Goal: Check status: Check status

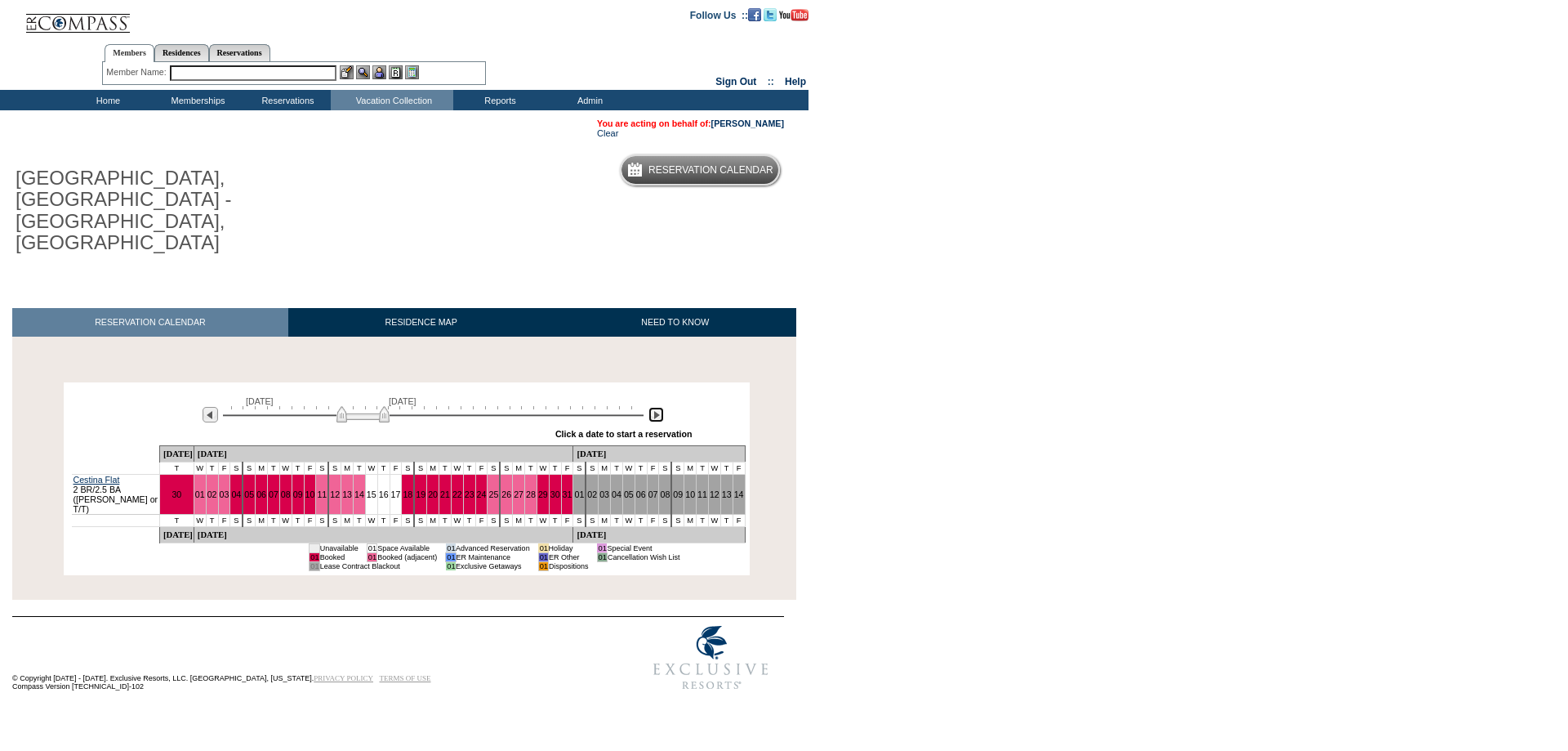
click at [654, 407] on img at bounding box center [656, 414] width 15 height 15
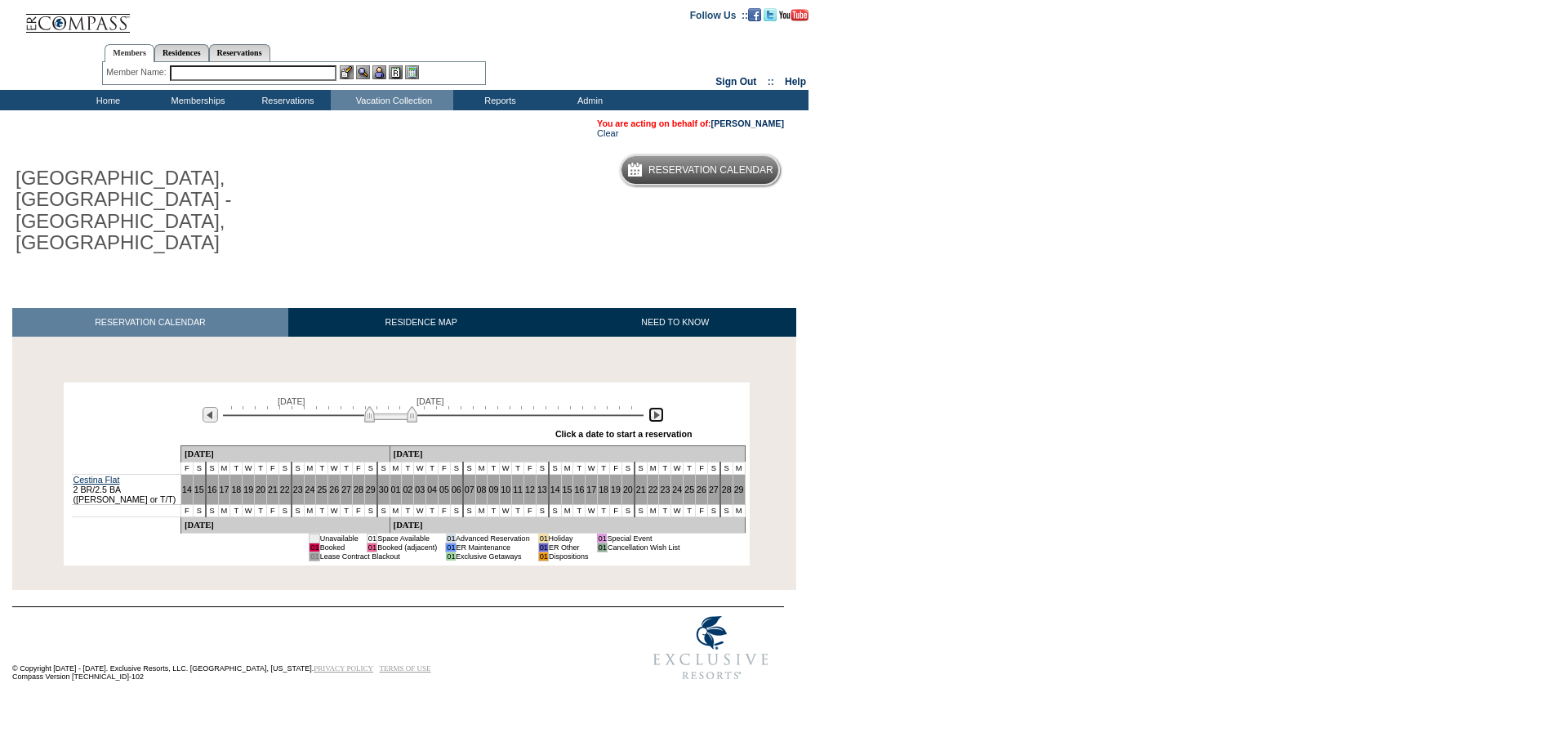
click at [654, 407] on img at bounding box center [656, 414] width 15 height 15
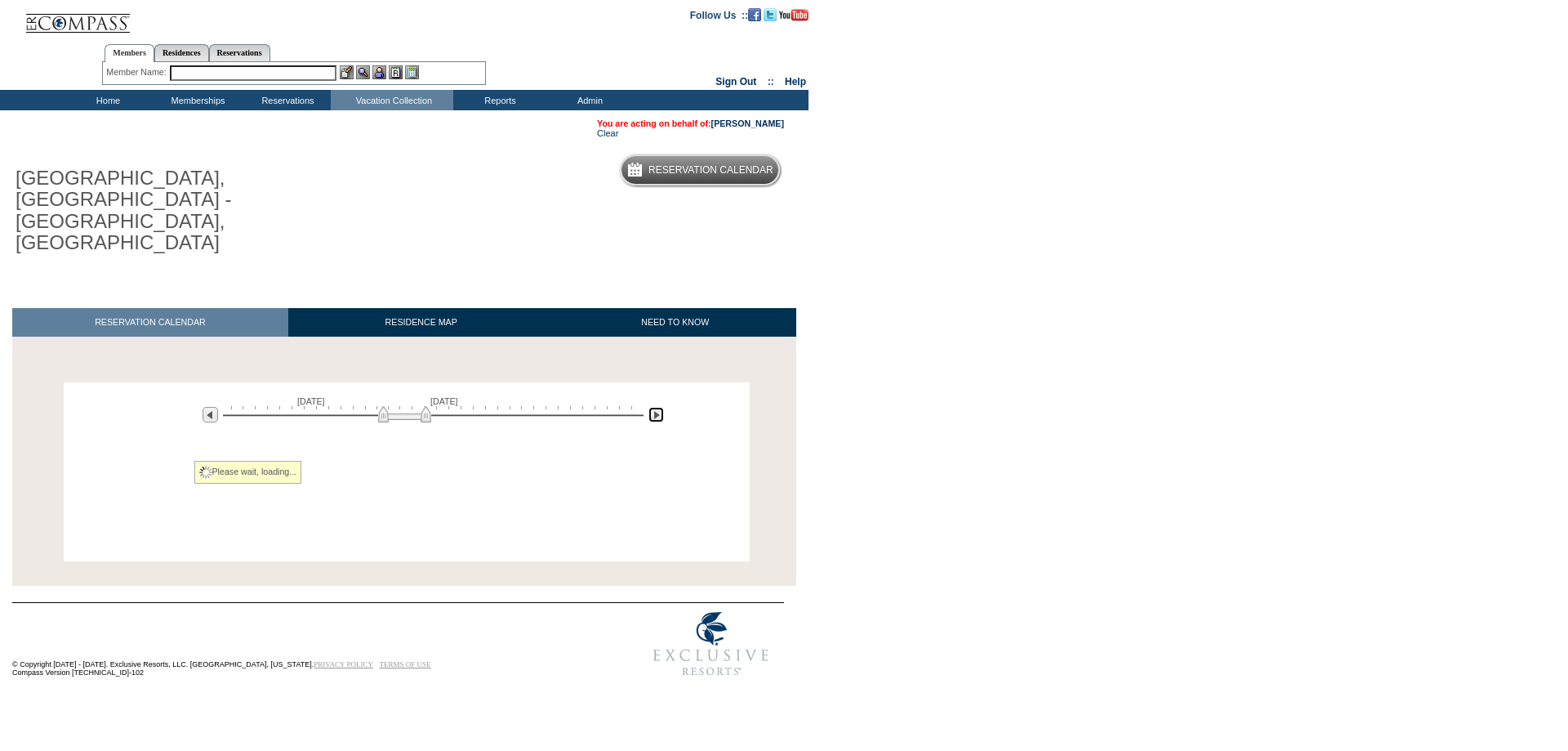
click at [654, 407] on img at bounding box center [656, 414] width 15 height 15
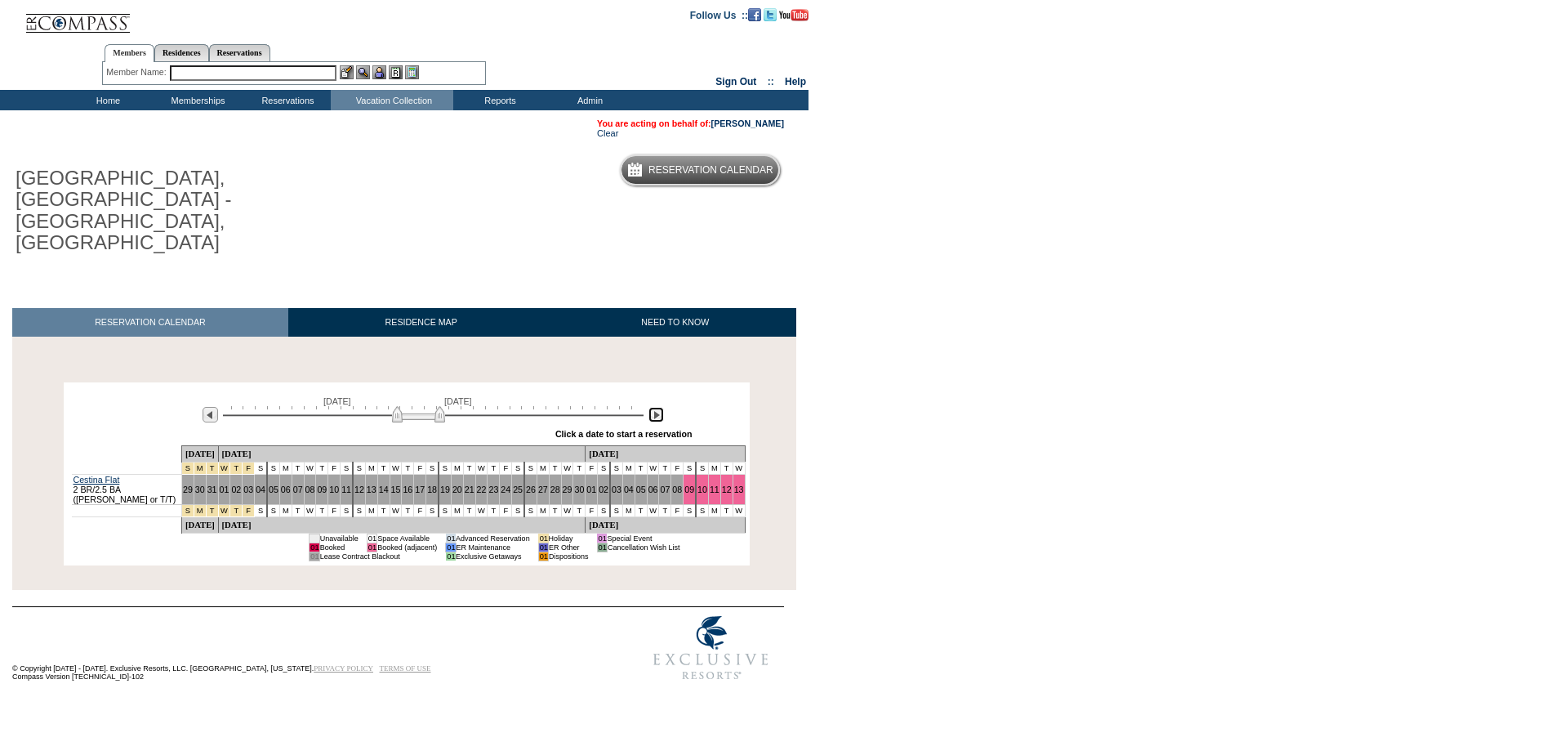
click at [654, 407] on img at bounding box center [656, 414] width 15 height 15
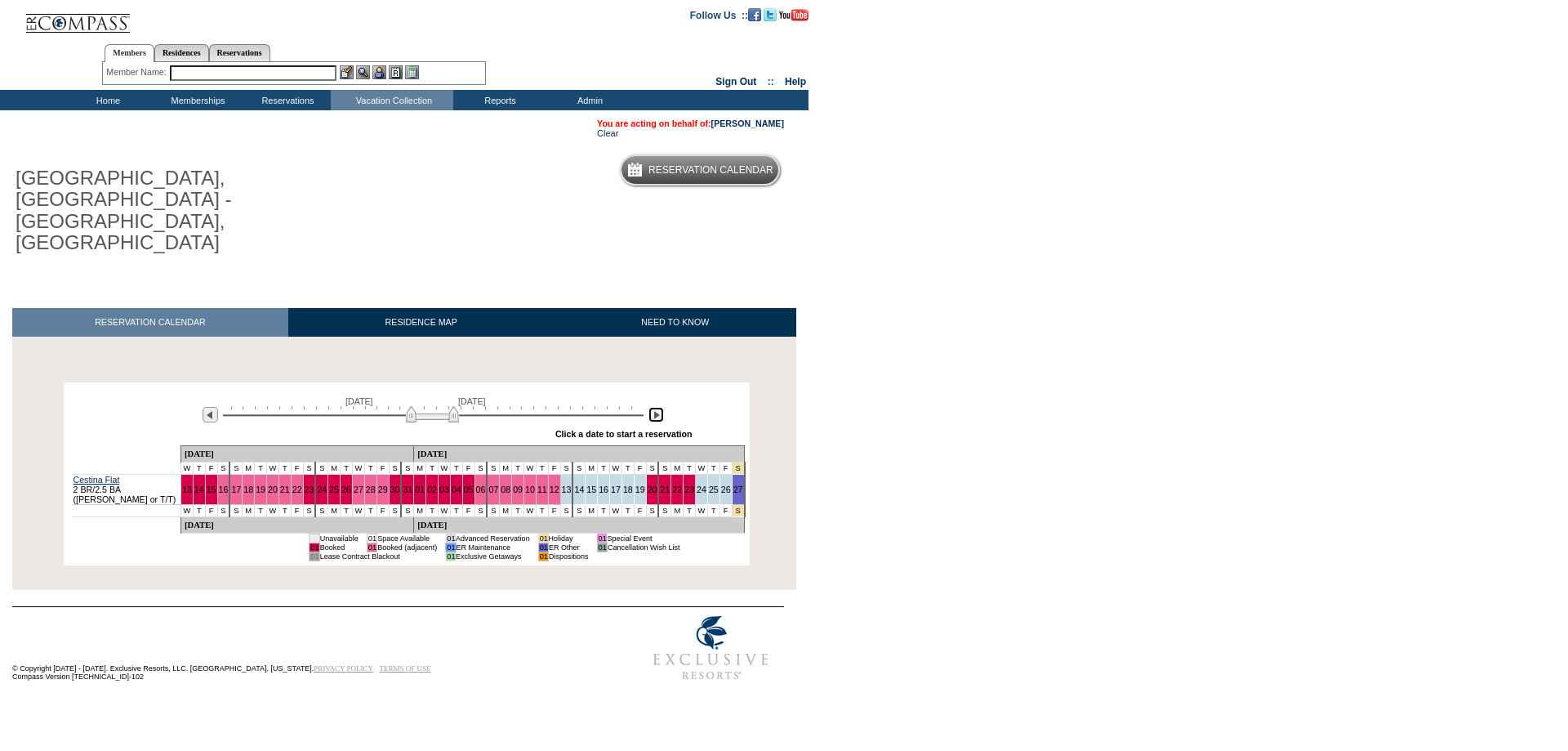
click at [652, 407] on img at bounding box center [656, 414] width 15 height 15
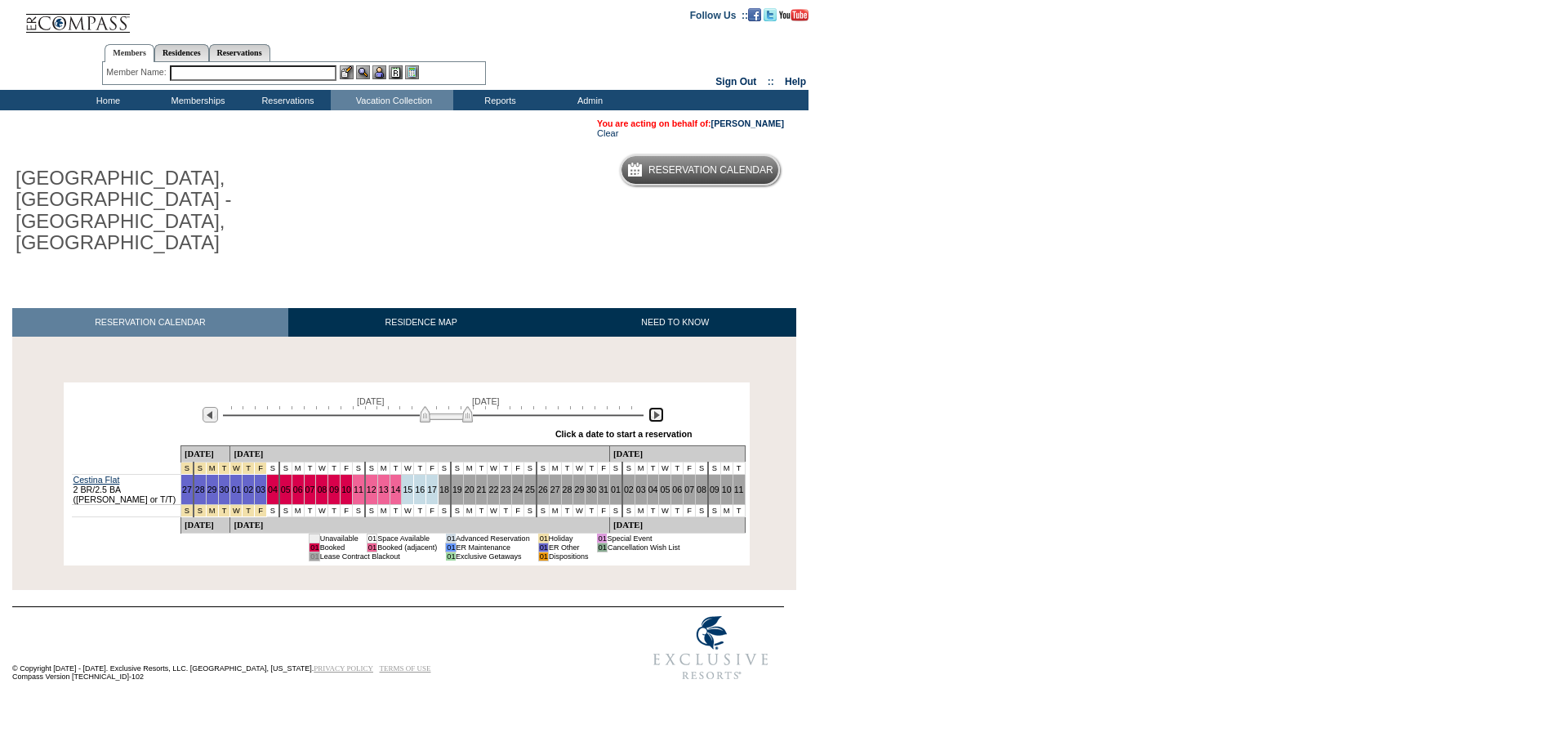
click at [652, 407] on img at bounding box center [656, 414] width 15 height 15
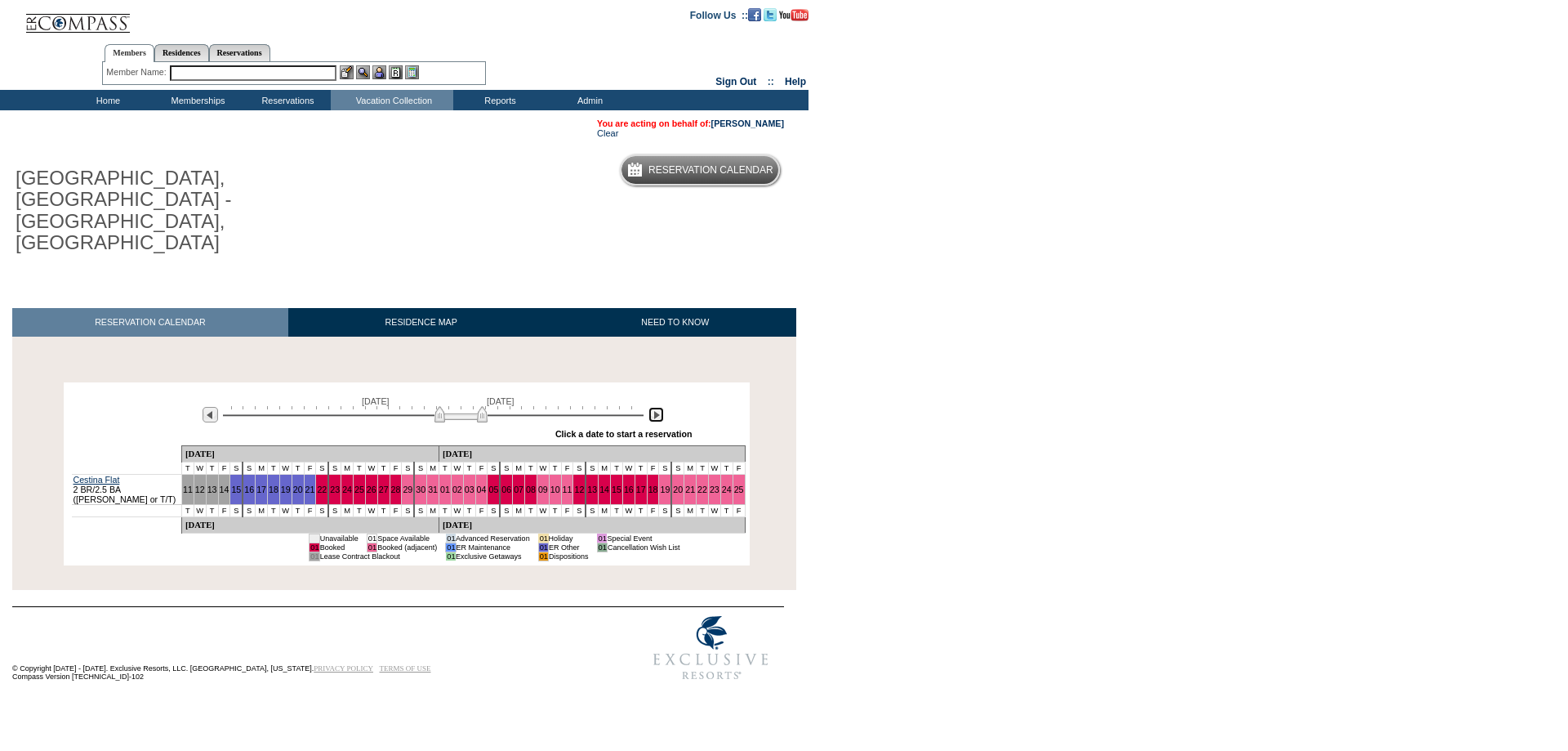
click at [655, 407] on img at bounding box center [656, 414] width 15 height 15
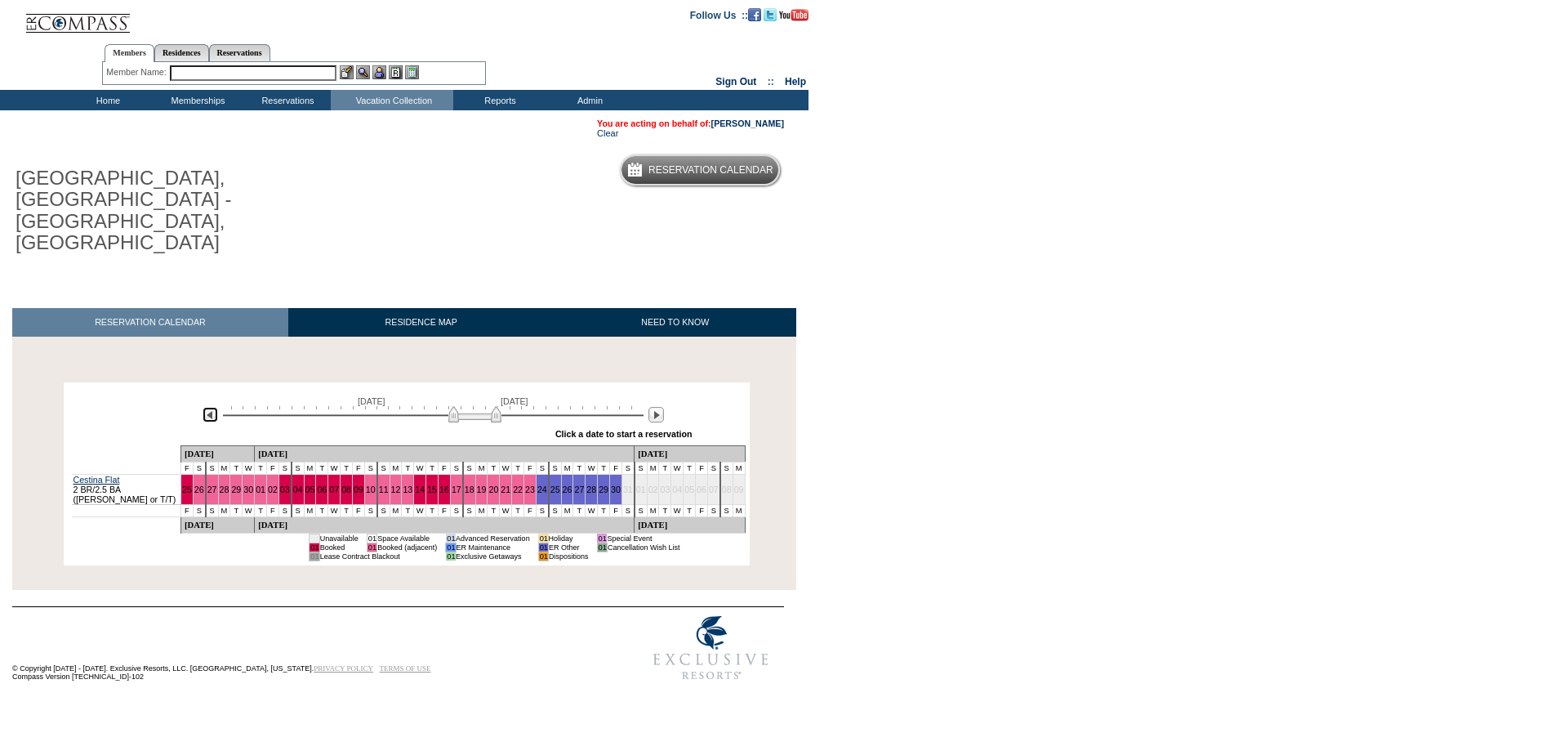
click at [206, 407] on img at bounding box center [209, 414] width 15 height 15
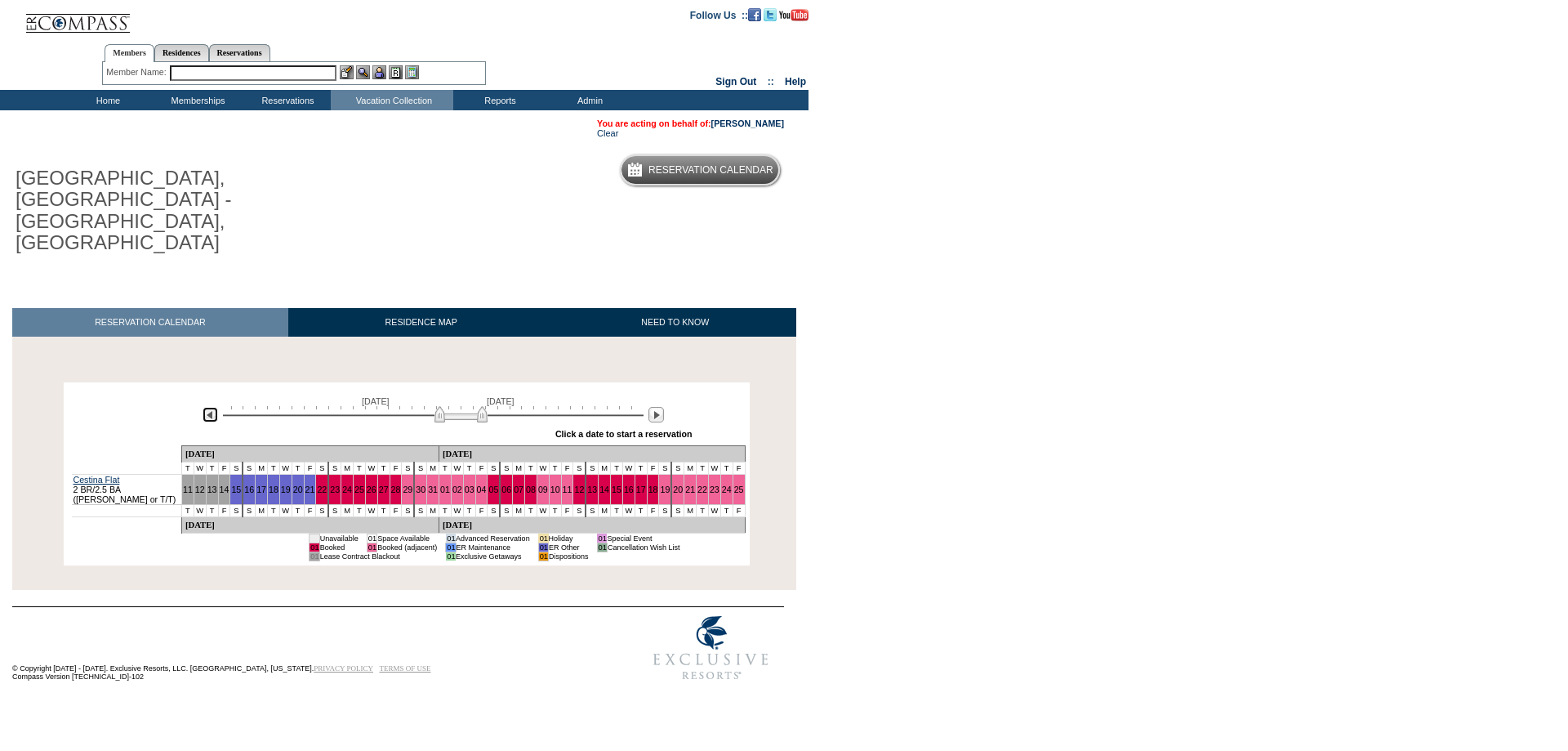
click at [207, 407] on img at bounding box center [209, 414] width 15 height 15
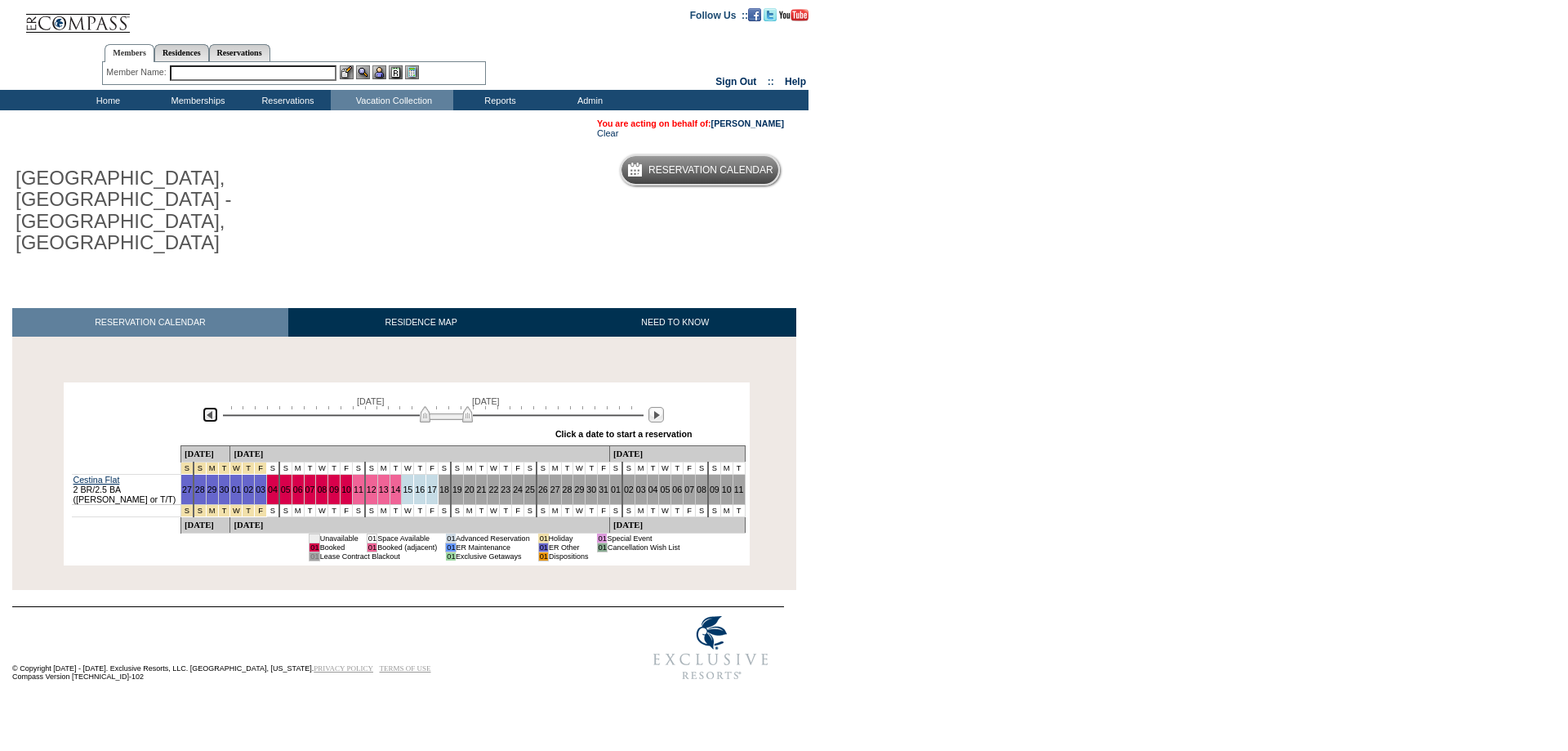
click at [210, 407] on img at bounding box center [209, 414] width 15 height 15
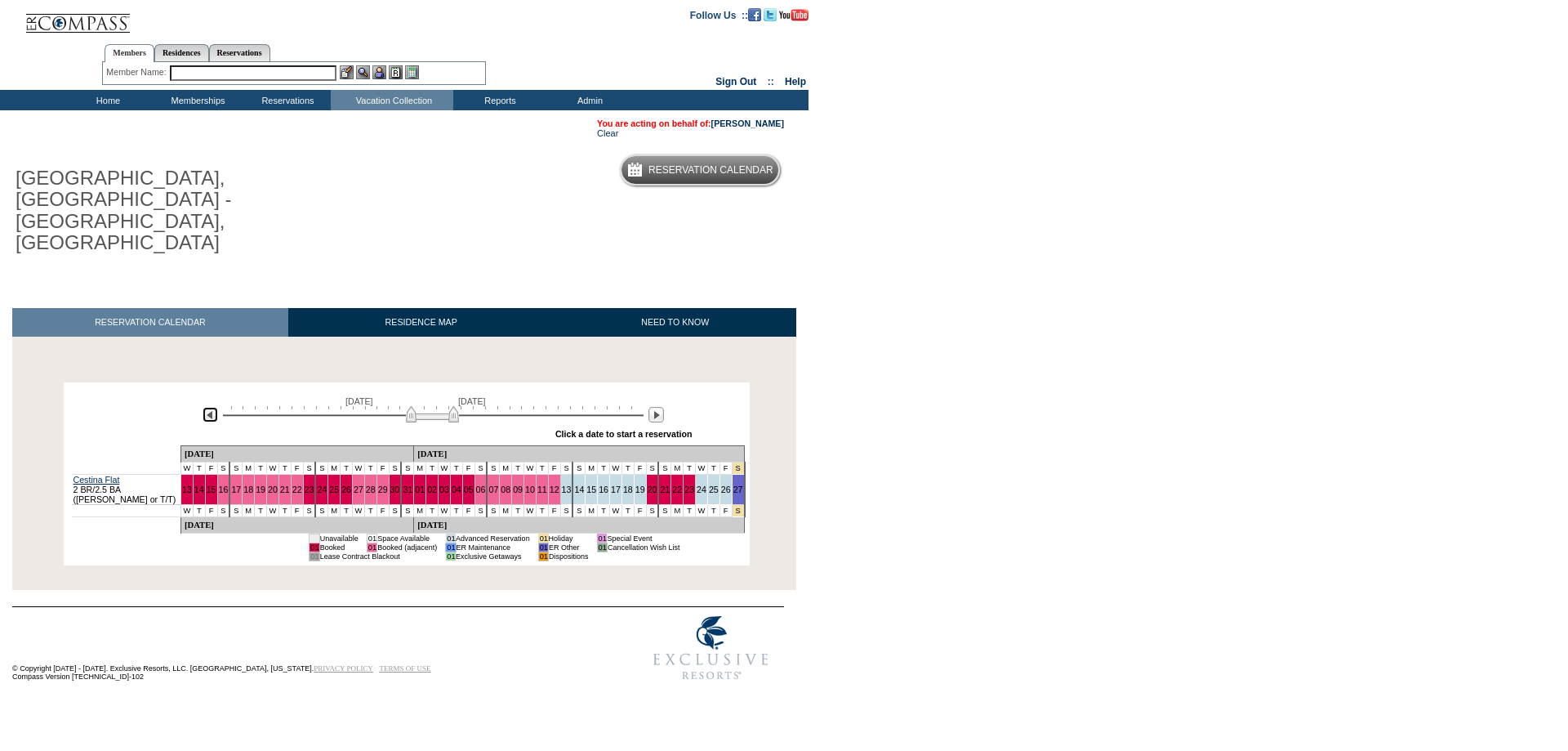
click at [210, 407] on img at bounding box center [209, 414] width 15 height 15
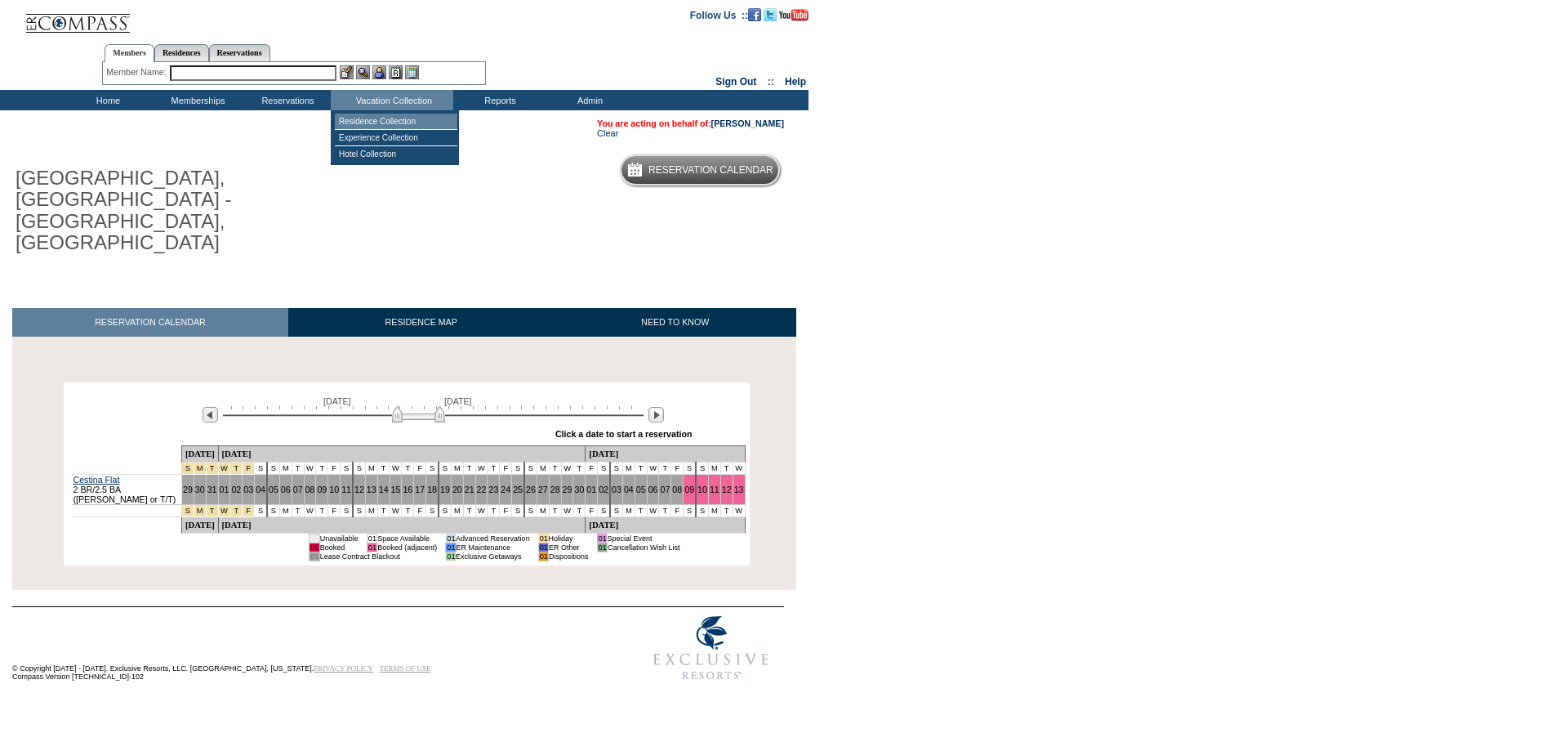
click at [398, 118] on td "Residence Collection" at bounding box center [396, 122] width 122 height 16
